Goal: Task Accomplishment & Management: Manage account settings

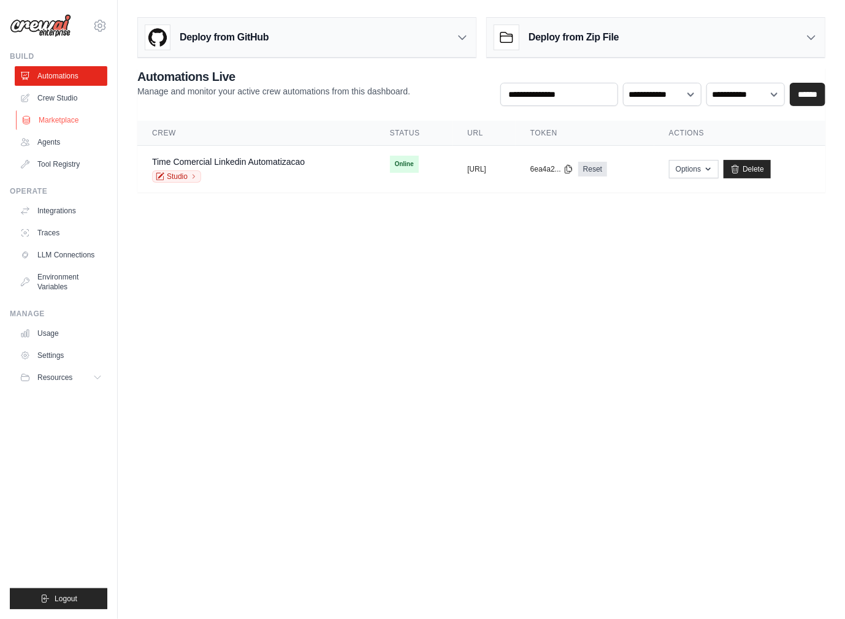
click at [71, 120] on link "Marketplace" at bounding box center [62, 120] width 93 height 20
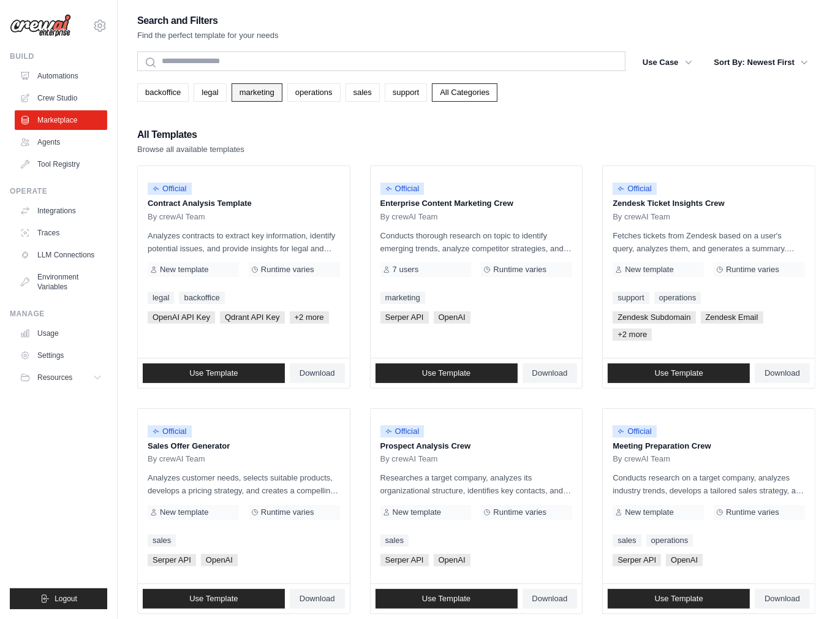
click at [248, 90] on link "marketing" at bounding box center [257, 92] width 51 height 18
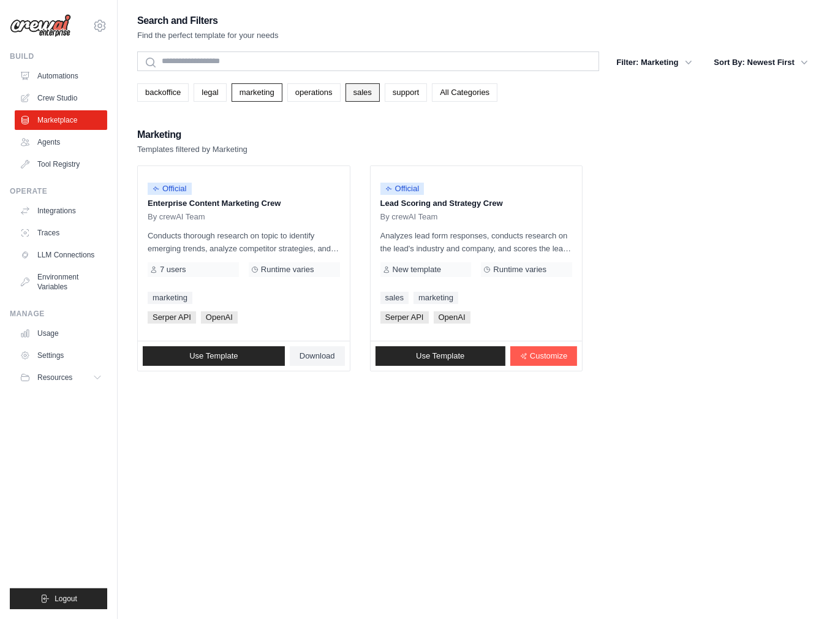
click at [357, 94] on link "sales" at bounding box center [363, 92] width 34 height 18
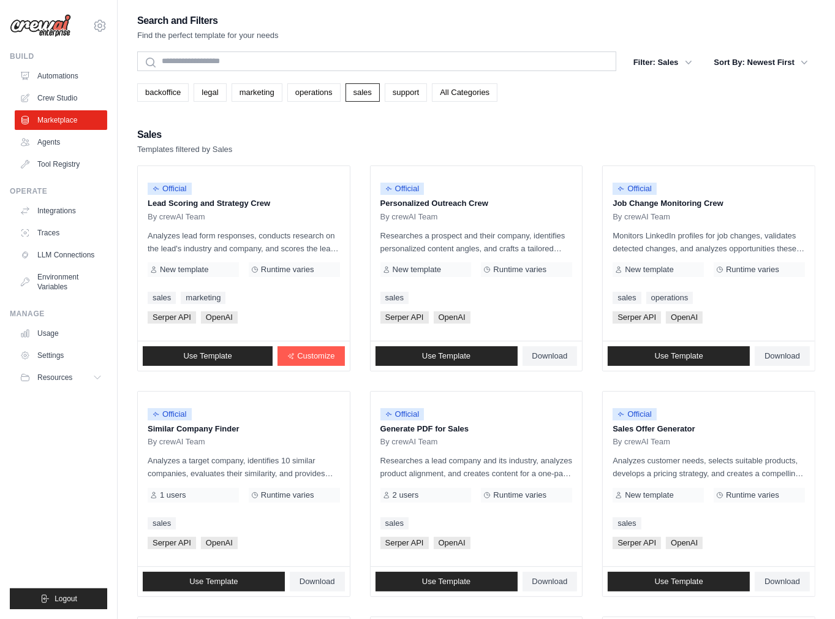
click at [101, 34] on div "[EMAIL_ADDRESS][DOMAIN_NAME] Settings" at bounding box center [58, 19] width 97 height 39
click at [100, 32] on icon at bounding box center [100, 25] width 15 height 15
click at [70, 86] on link "Settings" at bounding box center [100, 85] width 108 height 22
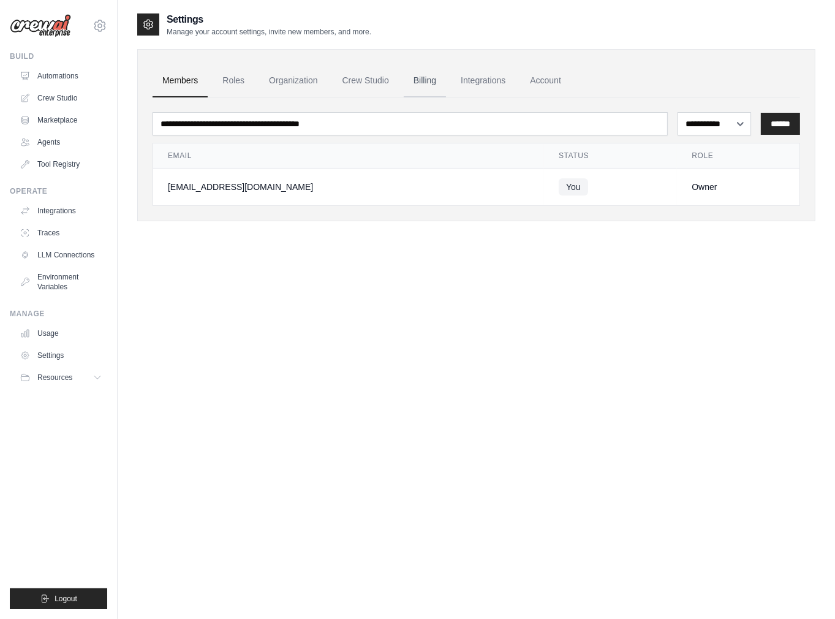
click at [428, 86] on link "Billing" at bounding box center [425, 80] width 42 height 33
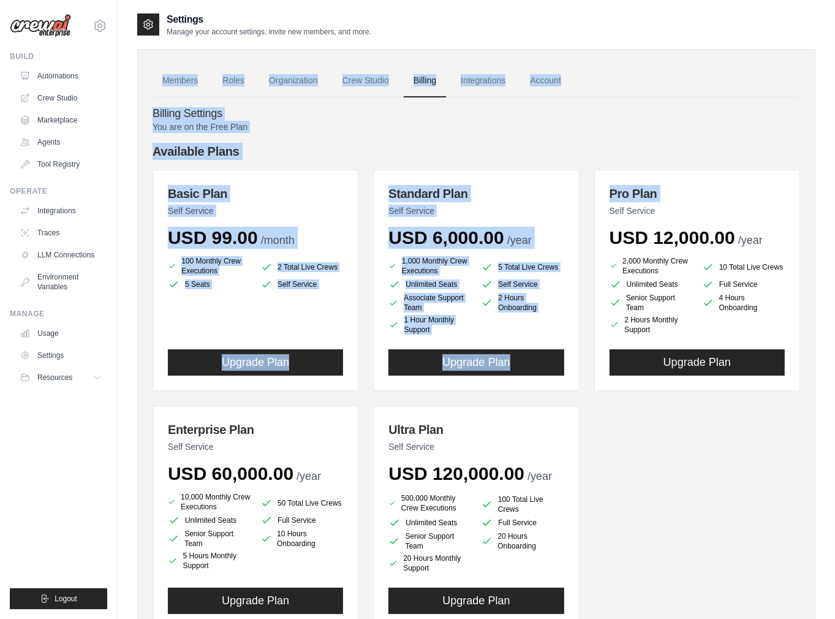
drag, startPoint x: 143, startPoint y: 62, endPoint x: 554, endPoint y: 207, distance: 435.3
click at [587, 208] on div "Members Roles Organization Crew Studio Billing Integrations Account Billing Set…" at bounding box center [476, 360] width 678 height 622
click at [466, 230] on span "USD 6,000.00" at bounding box center [446, 237] width 115 height 20
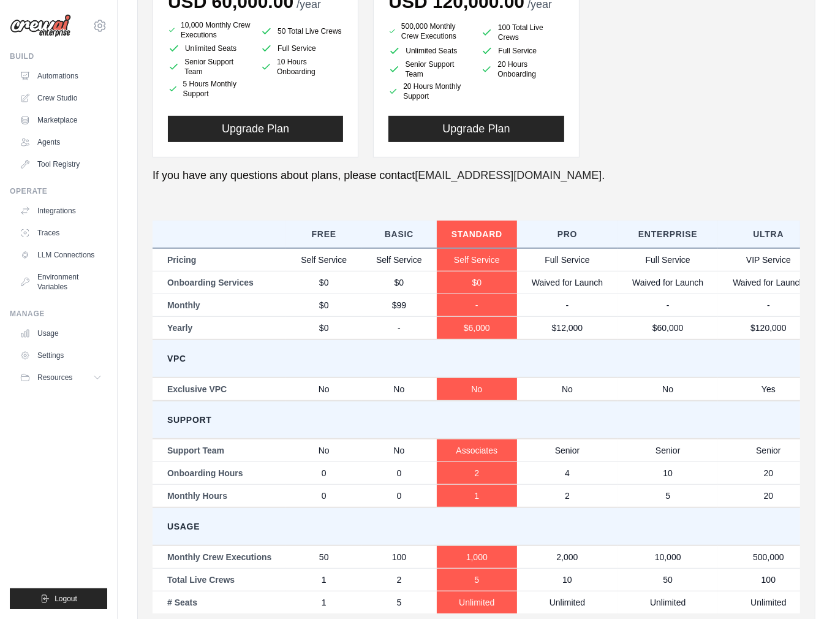
scroll to position [533, 0]
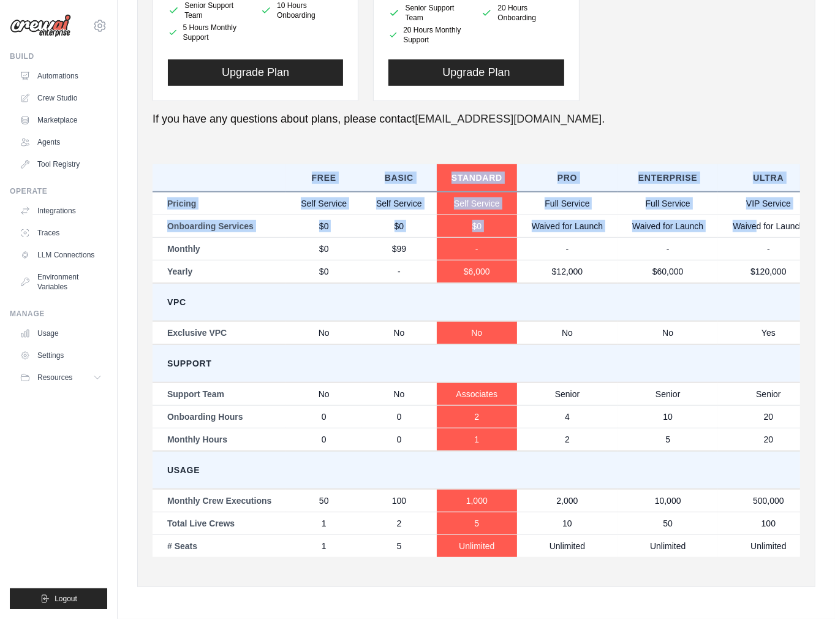
drag, startPoint x: 181, startPoint y: 167, endPoint x: 758, endPoint y: 218, distance: 578.9
click at [758, 218] on table "Free Basic Standard Pro Enterprise Ultra Pricing Self Service Self Service Self…" at bounding box center [486, 360] width 667 height 393
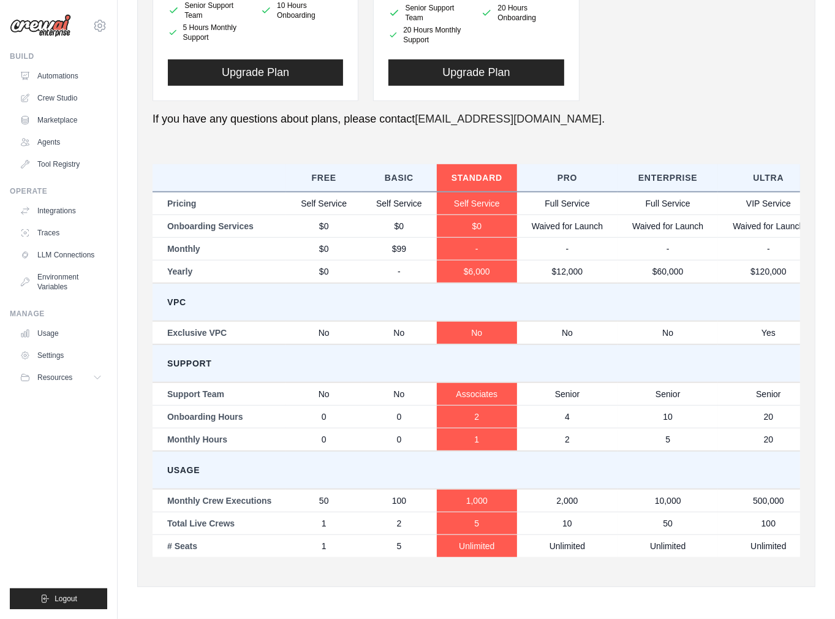
click at [534, 321] on td "No" at bounding box center [567, 332] width 101 height 23
click at [190, 202] on td "Pricing" at bounding box center [220, 203] width 134 height 23
click at [182, 198] on td "Pricing" at bounding box center [220, 203] width 134 height 23
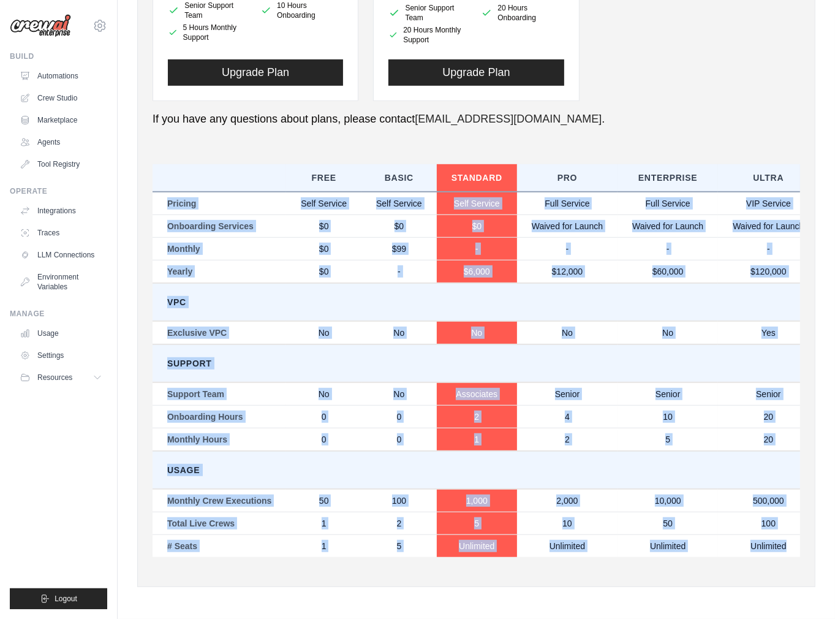
scroll to position [0, 18]
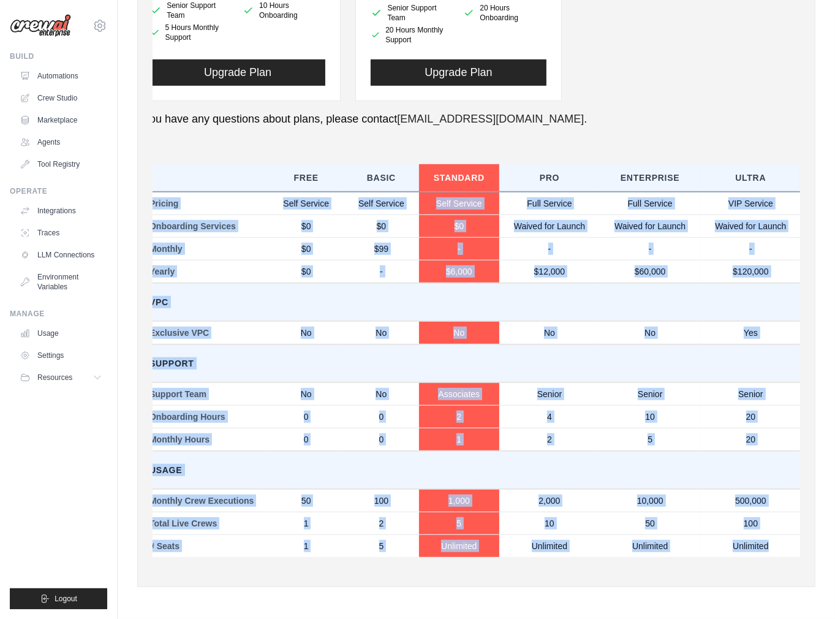
drag, startPoint x: 169, startPoint y: 195, endPoint x: 793, endPoint y: 537, distance: 712.3
click at [793, 537] on tbody "Pricing Self Service Self Service Self Service Full Service Full Service VIP Se…" at bounding box center [468, 374] width 667 height 365
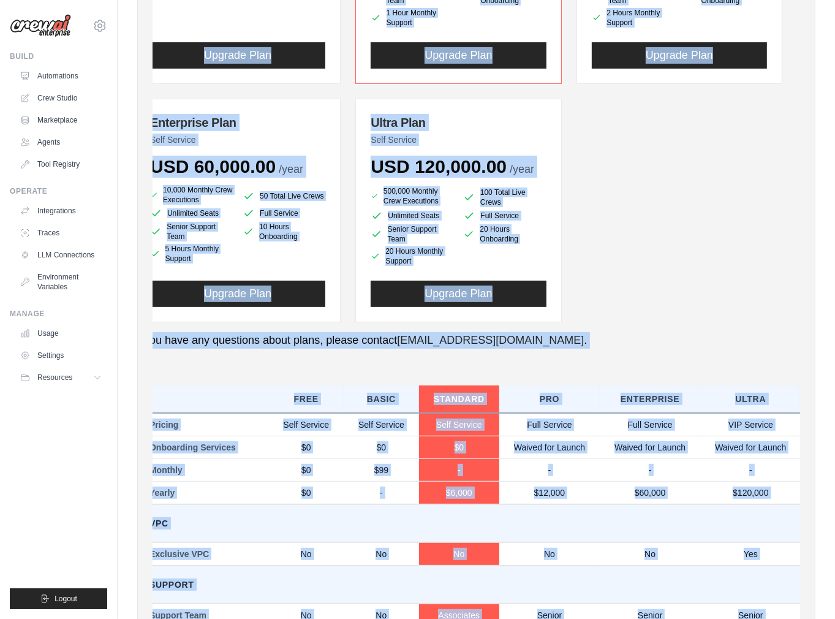
scroll to position [533, 0]
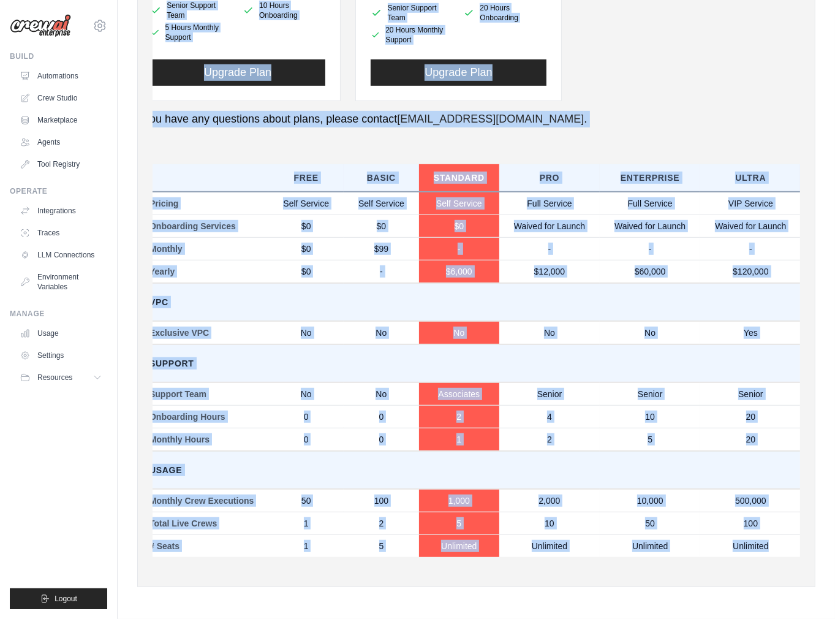
drag, startPoint x: 152, startPoint y: 67, endPoint x: 780, endPoint y: 534, distance: 782.8
click at [780, 534] on div "Members Roles Organization Crew Studio Billing Integrations Account Billing Set…" at bounding box center [476, 54] width 678 height 1066
copy div "Billing Settings You are on the Free Plan Available Plans Basic Plan Self Servi…"
click at [701, 116] on p "If you have any questions about plans, please contact [EMAIL_ADDRESS][DOMAIN_NA…" at bounding box center [459, 119] width 648 height 17
